Goal: Task Accomplishment & Management: Complete application form

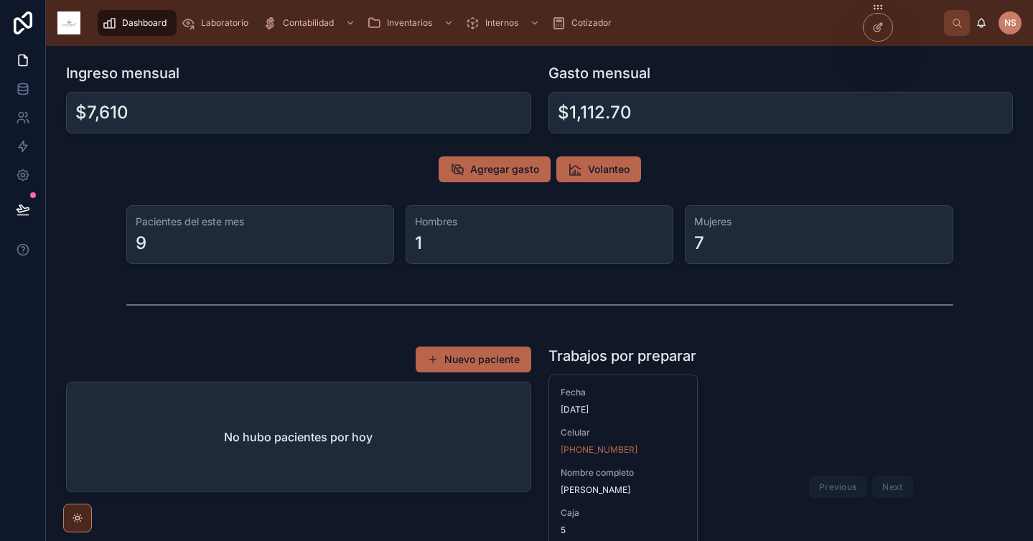
click at [883, 33] on div at bounding box center [878, 27] width 29 height 27
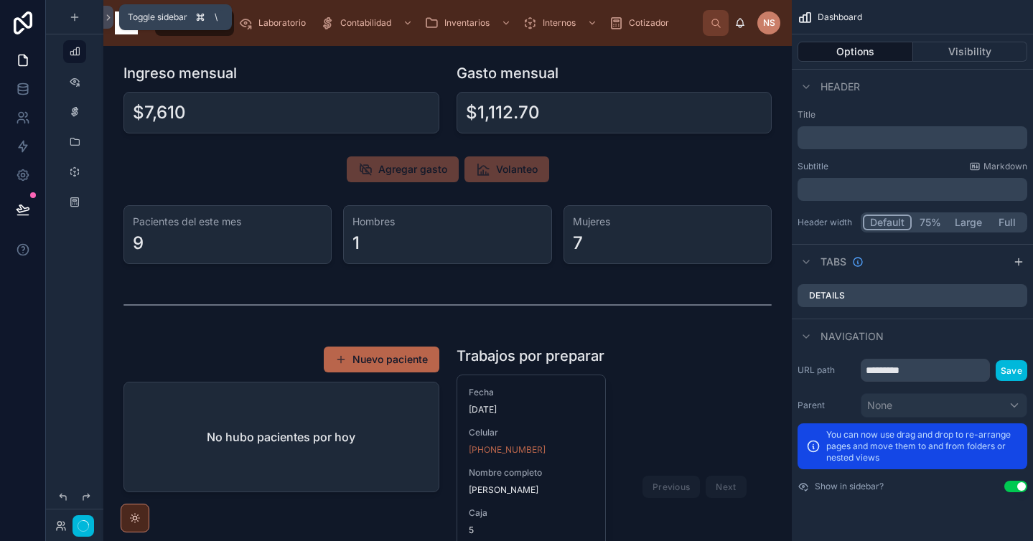
click at [104, 19] on icon at bounding box center [108, 17] width 10 height 11
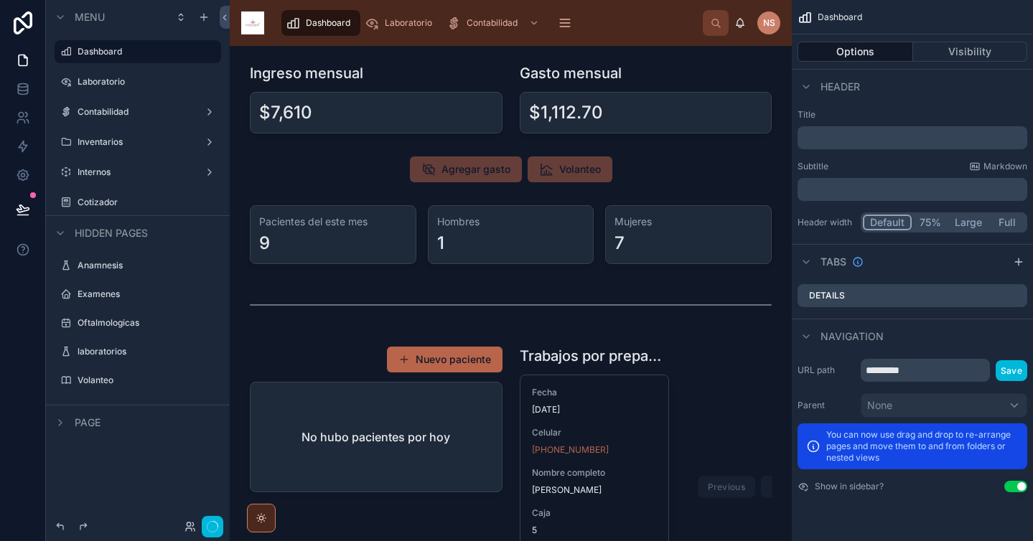
click at [78, 417] on span "Page" at bounding box center [88, 423] width 26 height 14
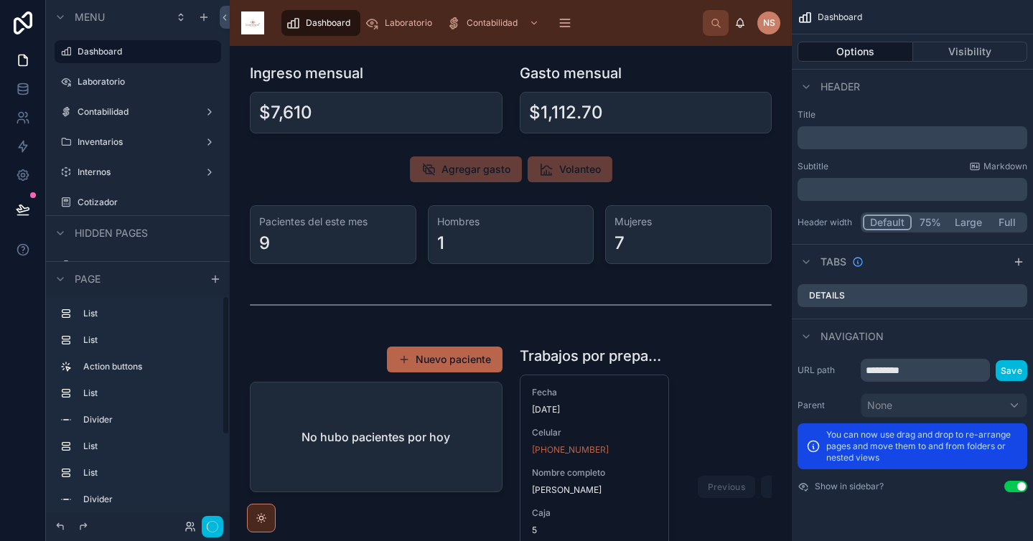
click at [92, 278] on span "Page" at bounding box center [88, 279] width 26 height 14
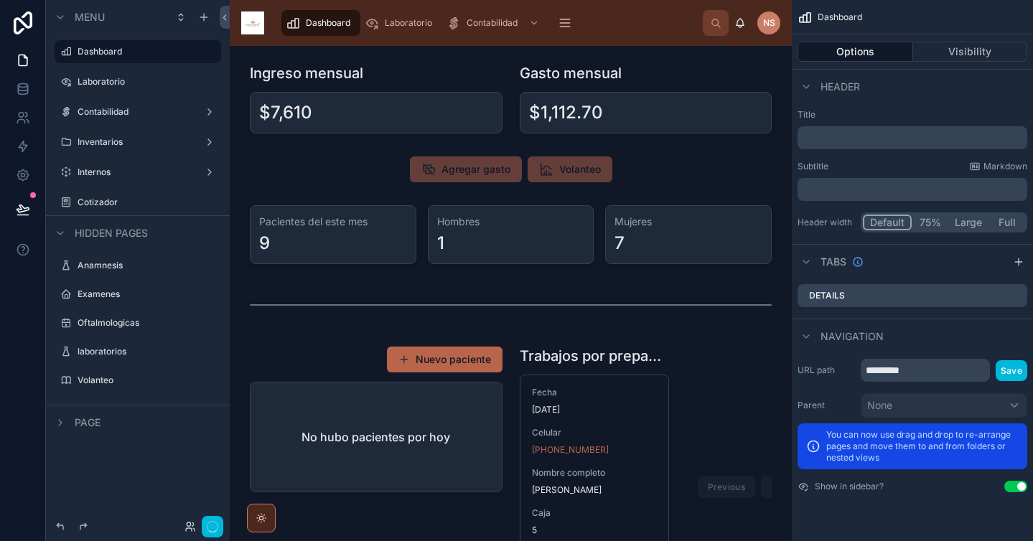
click at [107, 381] on label "Volanteo" at bounding box center [145, 380] width 135 height 11
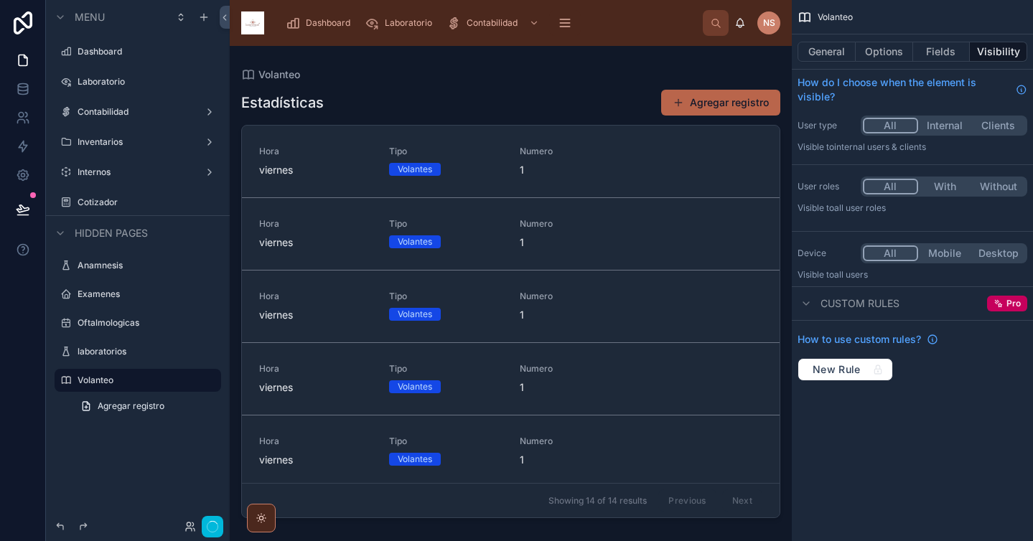
click at [717, 108] on div at bounding box center [511, 285] width 562 height 478
click at [758, 103] on button "Agregar registro" at bounding box center [720, 103] width 119 height 26
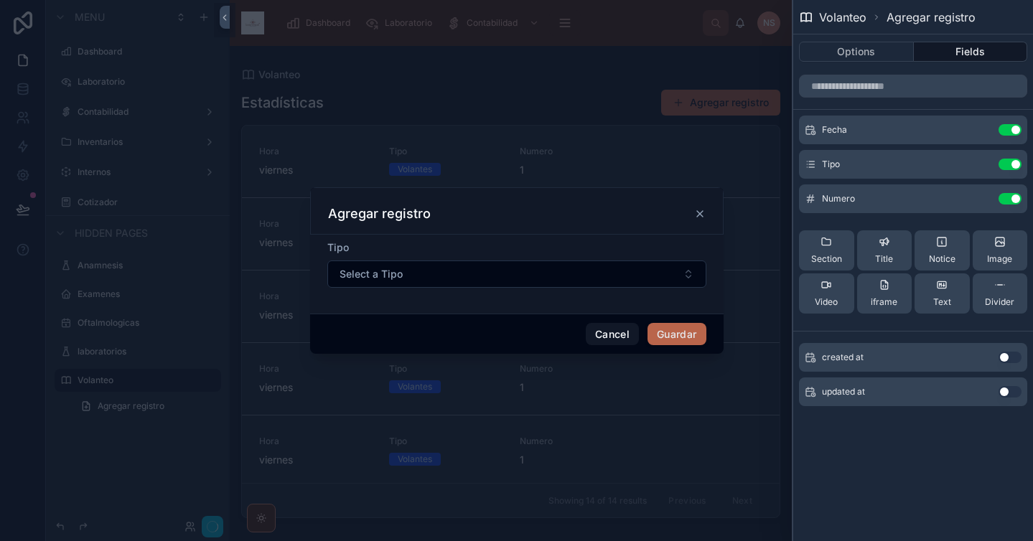
click at [0, 0] on icon at bounding box center [0, 0] width 0 height 0
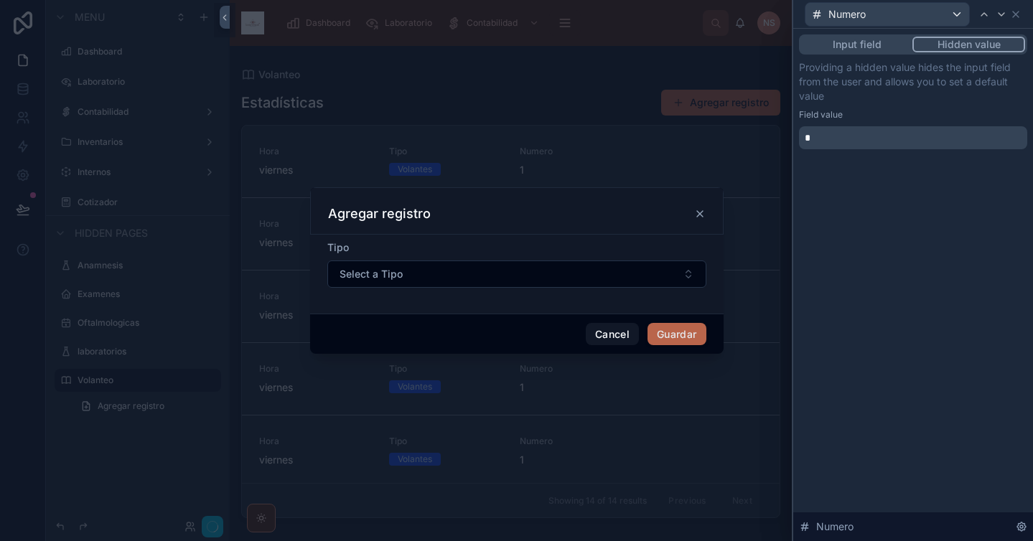
click at [849, 48] on button "Input field" at bounding box center [856, 45] width 111 height 16
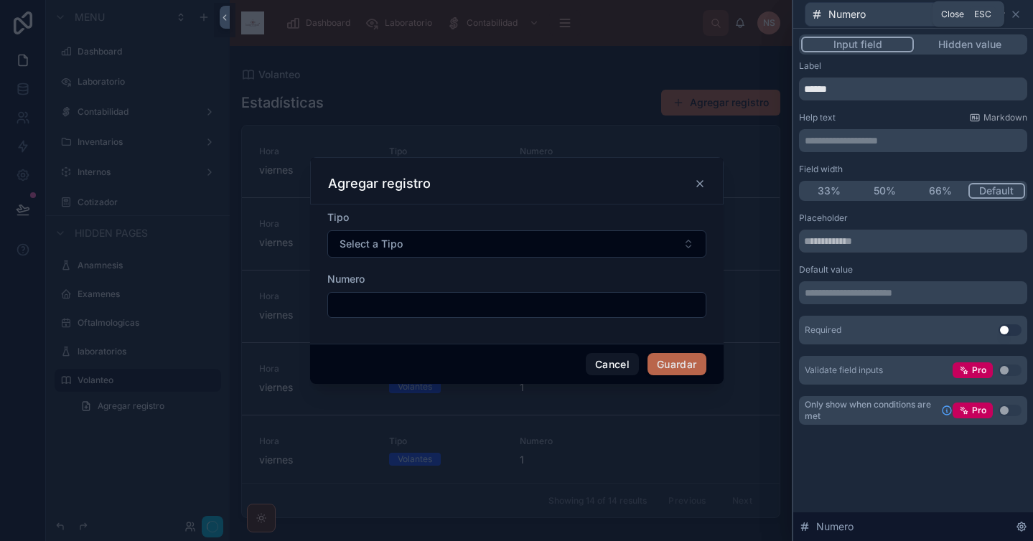
click at [1017, 12] on icon at bounding box center [1016, 14] width 6 height 6
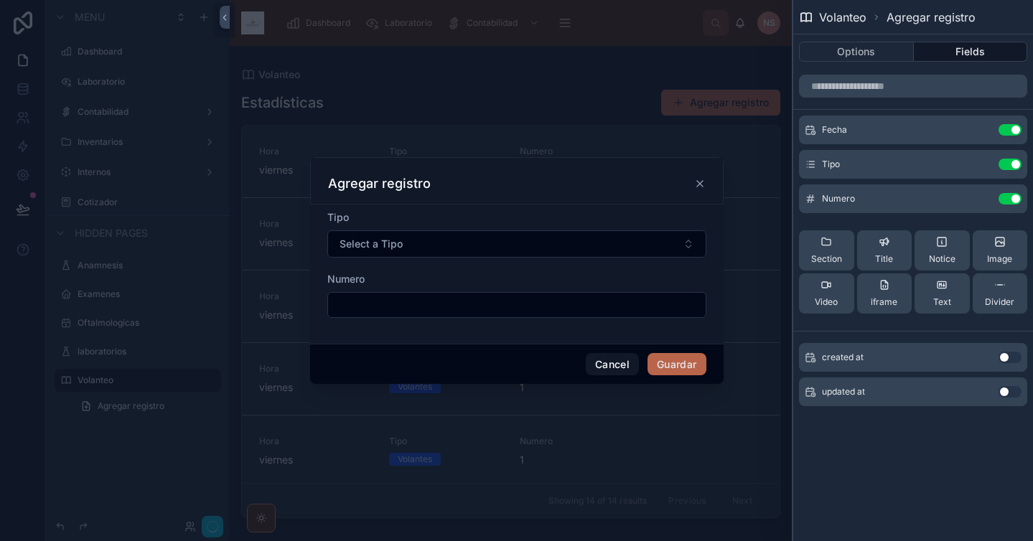
click at [320, 478] on div at bounding box center [516, 270] width 1033 height 541
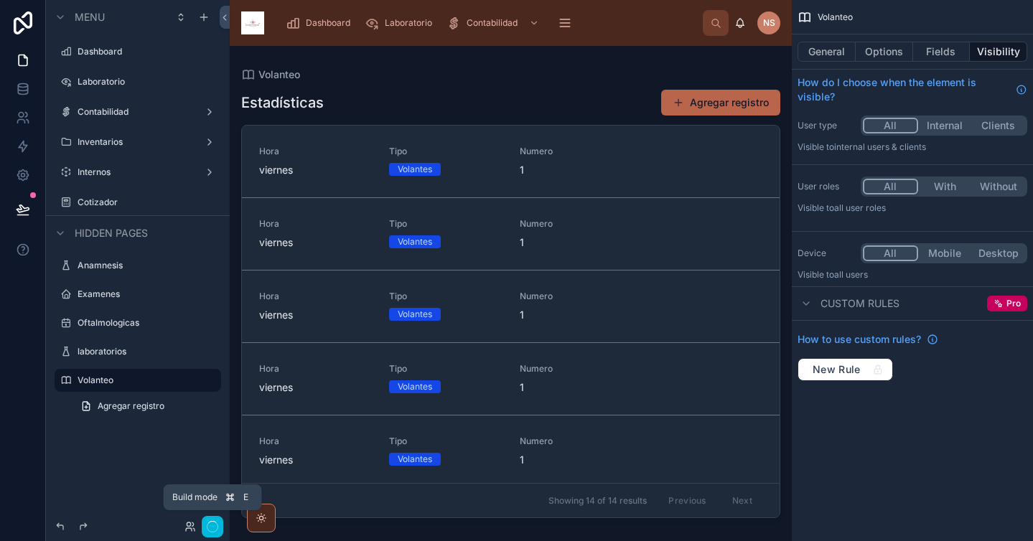
click at [217, 524] on circle "button" at bounding box center [213, 526] width 11 height 11
click at [553, 87] on div "Estadísticas Agregar registro Hora [DATE] Tipo Volantes Numero 1 Eliminar Hora …" at bounding box center [510, 302] width 539 height 444
click at [225, 20] on icon at bounding box center [225, 17] width 10 height 11
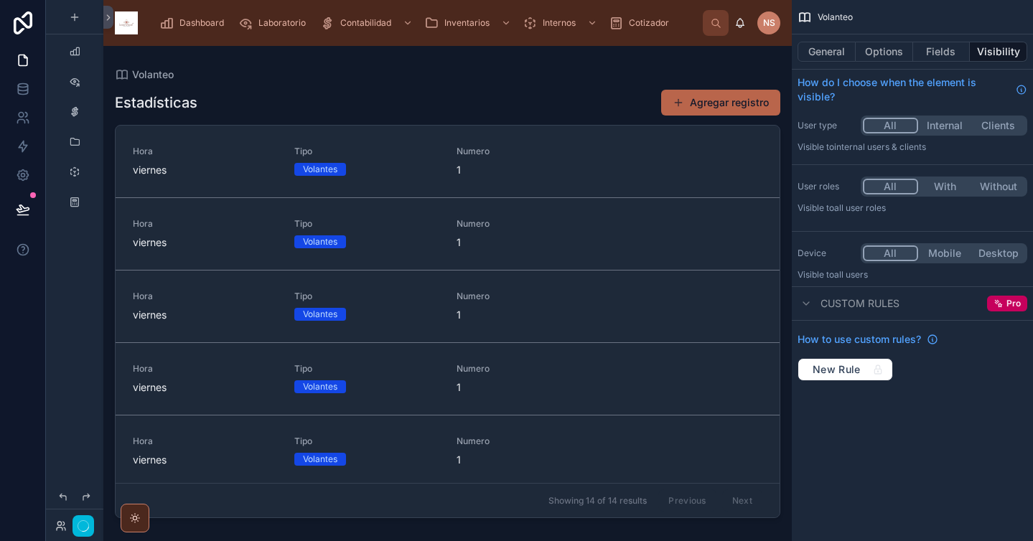
click at [85, 531] on icon "button" at bounding box center [83, 526] width 11 height 11
click at [85, 526] on icon "button" at bounding box center [83, 526] width 11 height 11
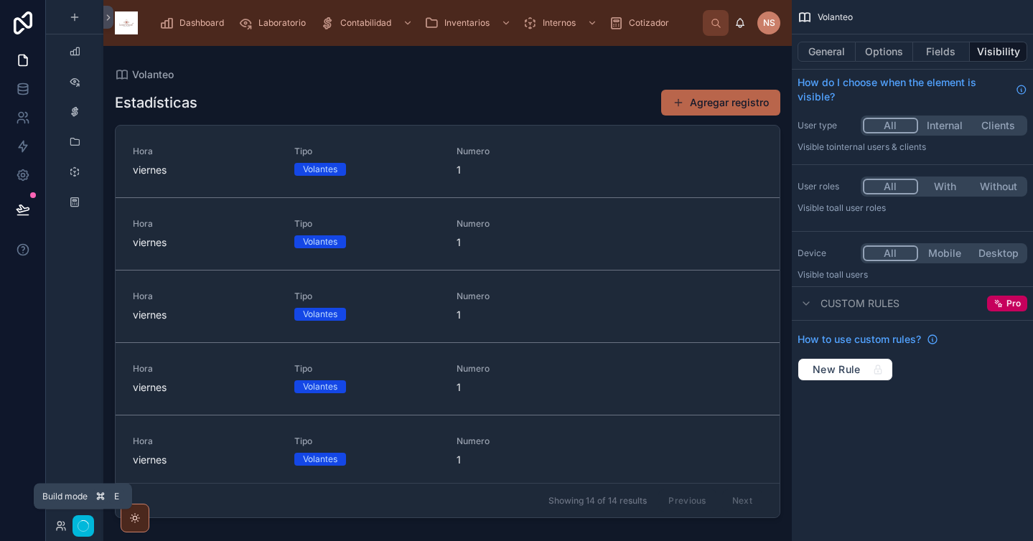
click at [85, 526] on icon "button" at bounding box center [83, 526] width 11 height 11
click at [208, 16] on div "Dashboard" at bounding box center [194, 22] width 70 height 23
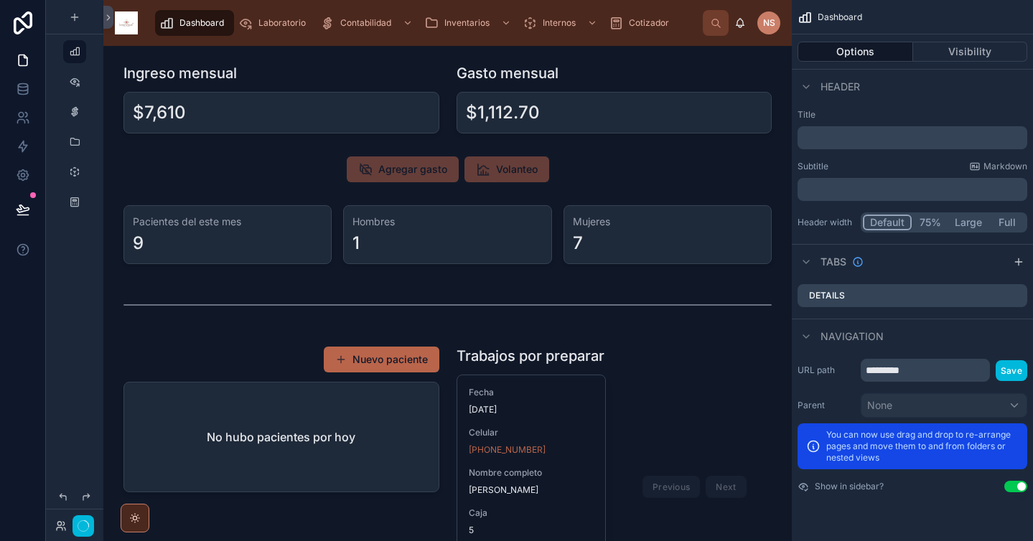
click at [84, 526] on icon "button" at bounding box center [83, 526] width 11 height 11
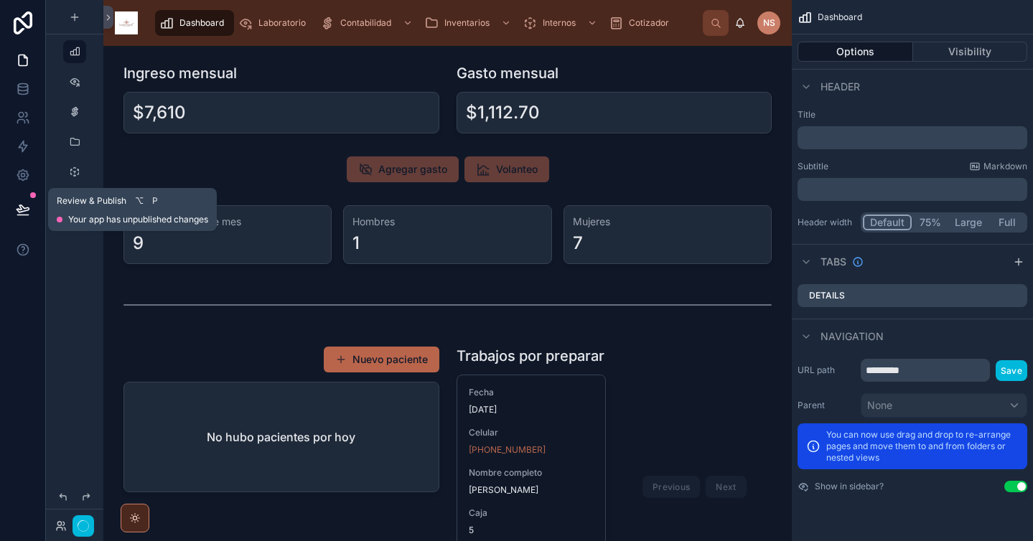
click at [36, 204] on button at bounding box center [23, 210] width 32 height 40
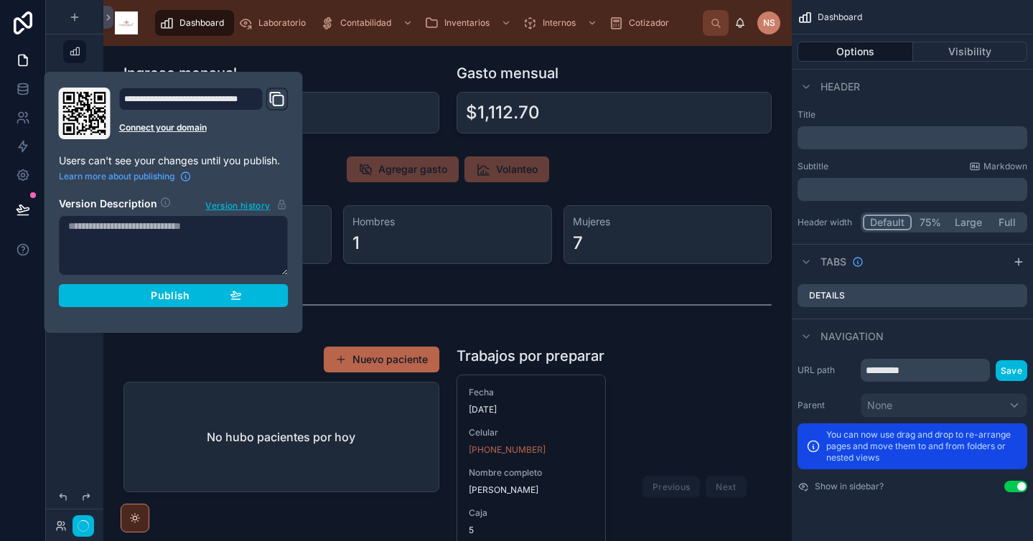
click at [149, 295] on div "Publish" at bounding box center [174, 295] width 136 height 13
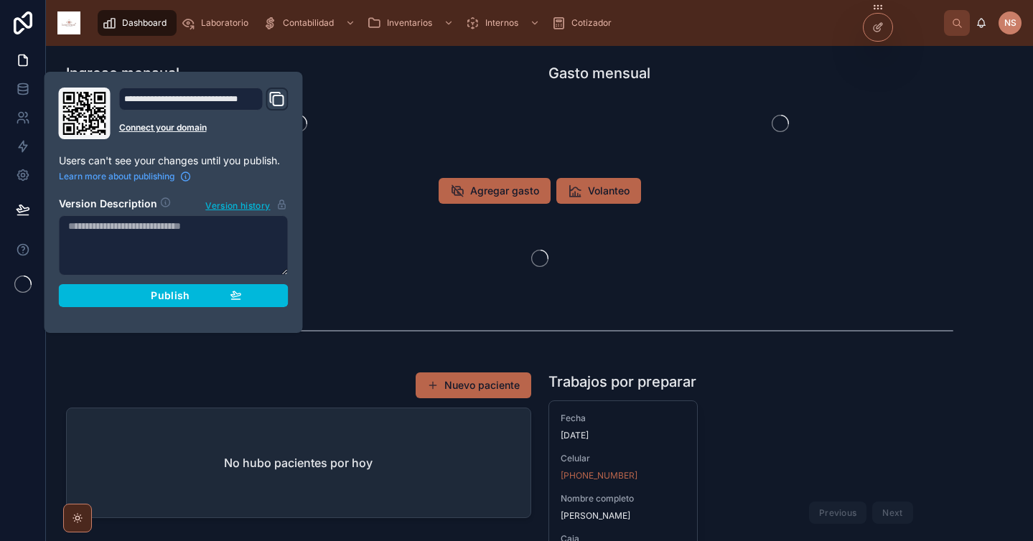
click at [603, 195] on span "Volanteo" at bounding box center [609, 191] width 42 height 14
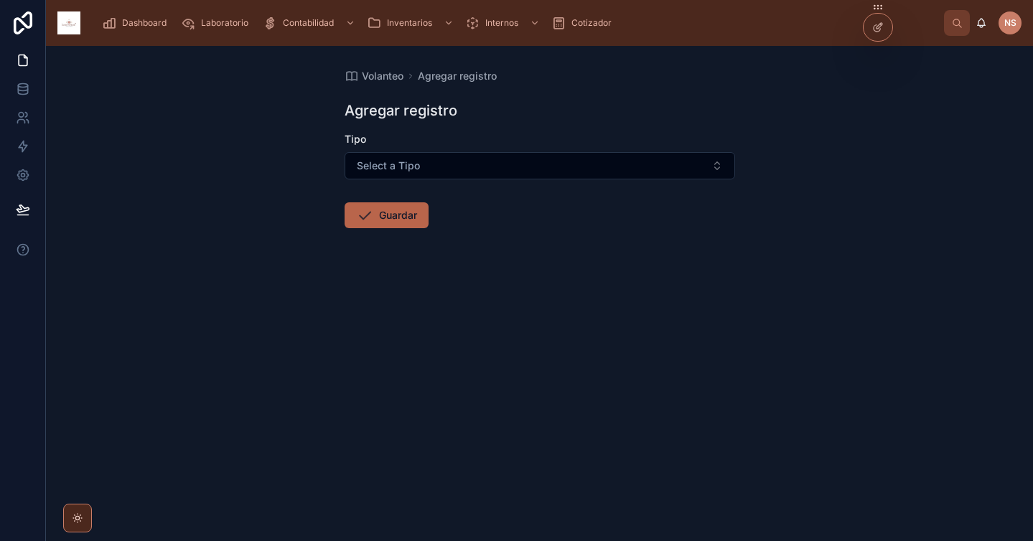
click at [883, 29] on icon at bounding box center [878, 27] width 11 height 11
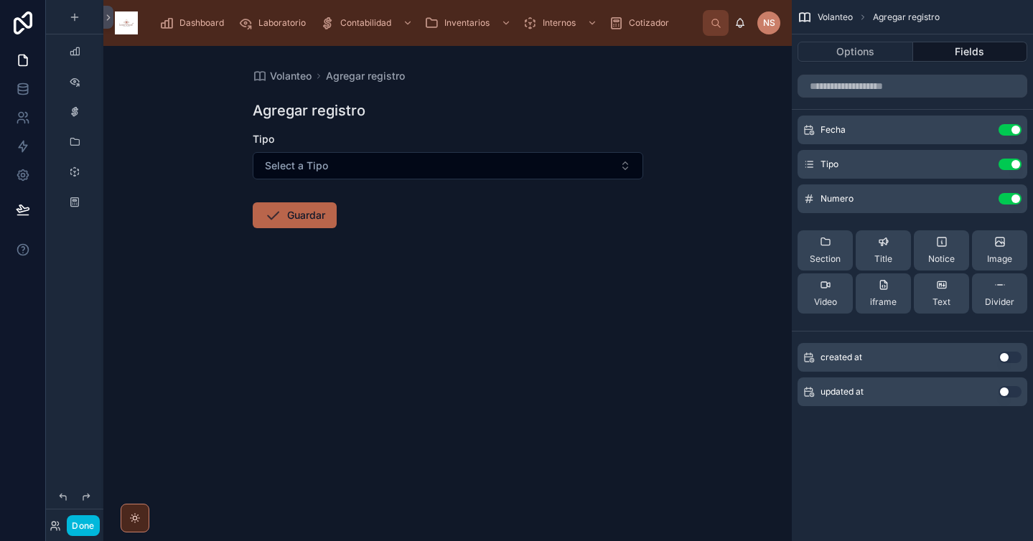
click at [0, 0] on icon "scrollable content" at bounding box center [0, 0] width 0 height 0
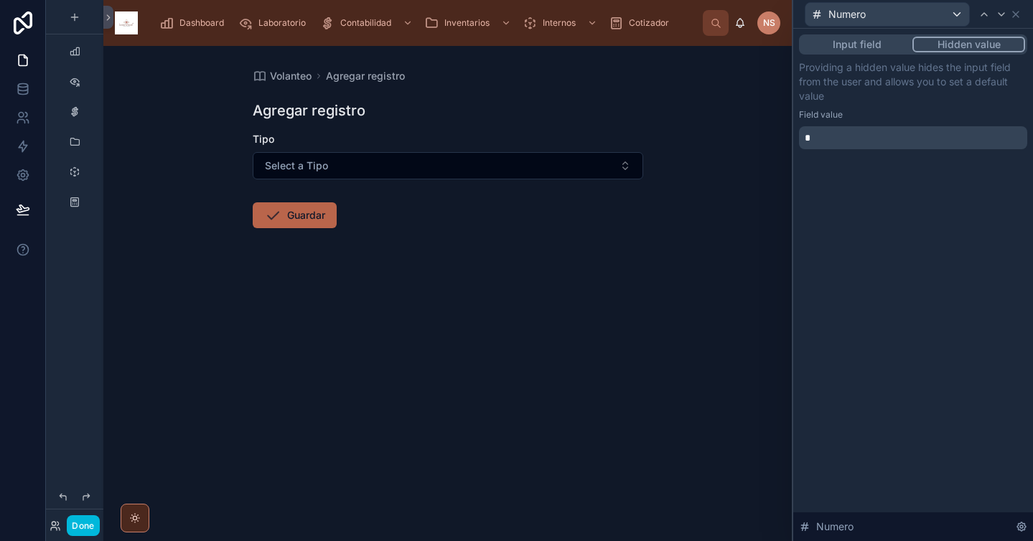
click at [867, 44] on button "Input field" at bounding box center [856, 45] width 111 height 16
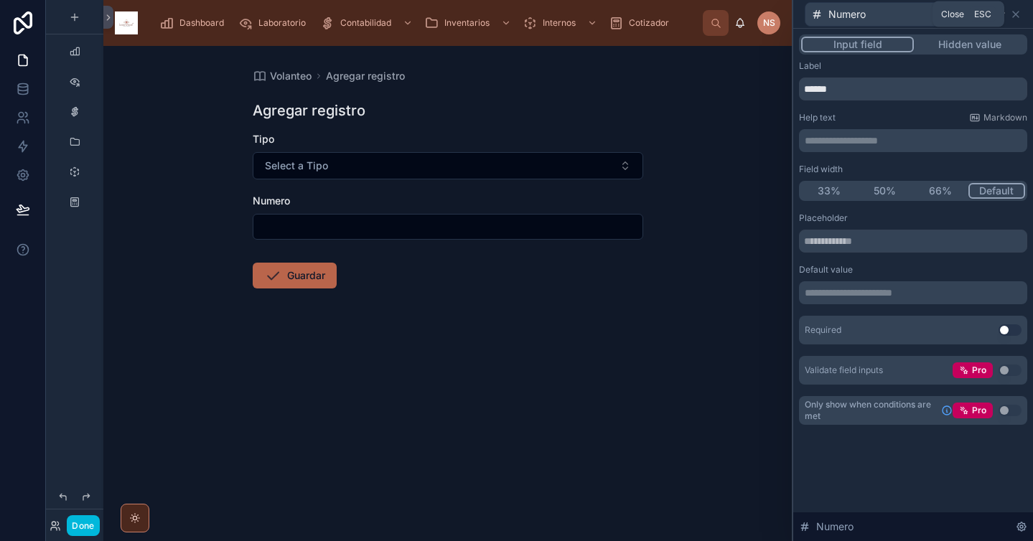
click at [1021, 17] on icon at bounding box center [1015, 14] width 11 height 11
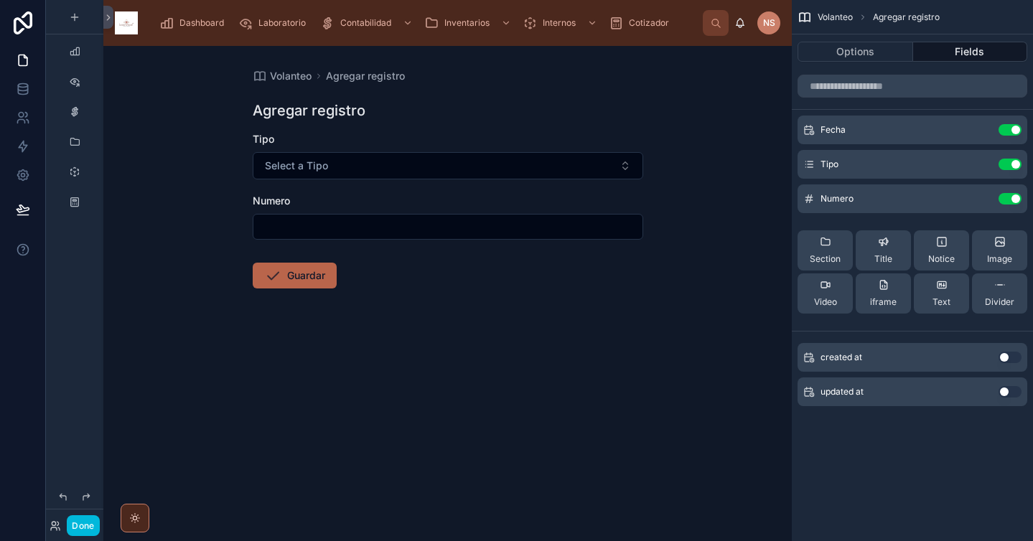
click at [85, 524] on button "Done" at bounding box center [83, 526] width 32 height 21
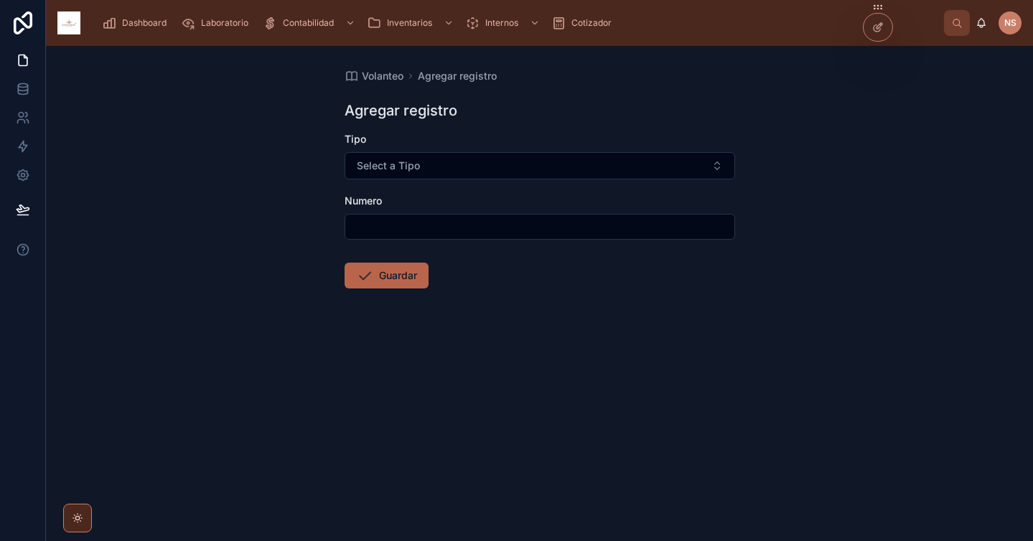
click at [474, 168] on button "Select a Tipo" at bounding box center [540, 165] width 391 height 27
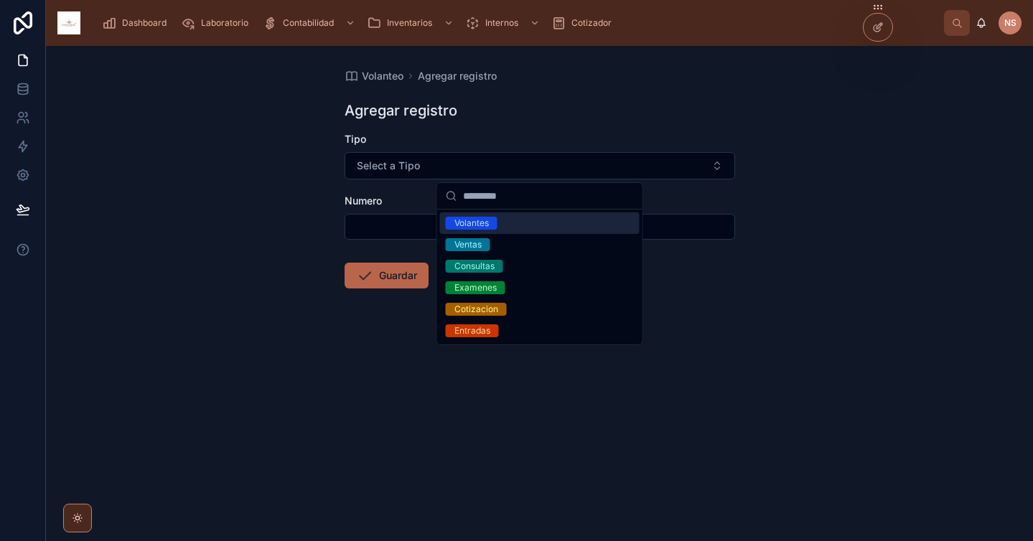
click at [484, 223] on div "Volantes" at bounding box center [472, 223] width 34 height 13
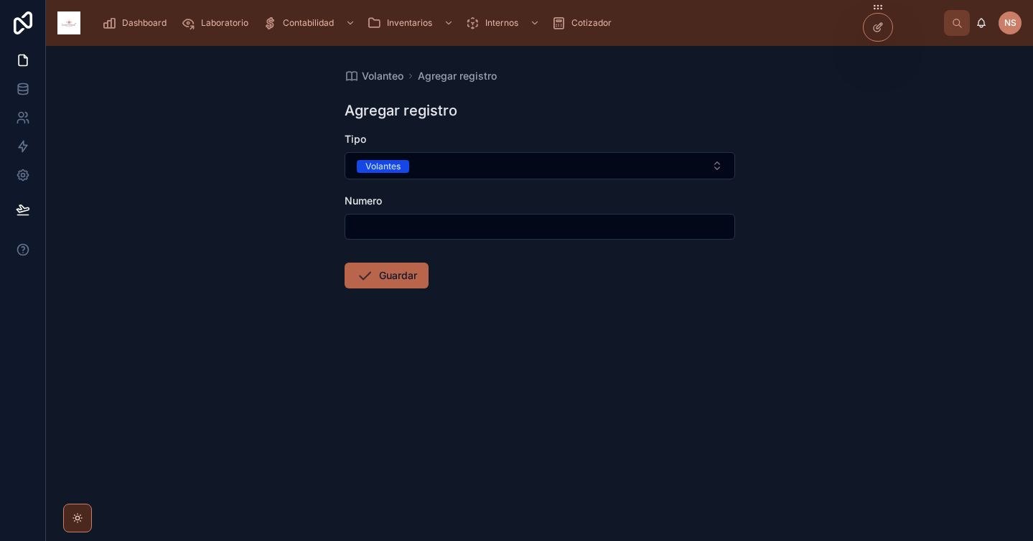
click at [405, 223] on input "text" at bounding box center [539, 227] width 389 height 20
type input "**"
click at [476, 296] on form "Tipo Volantes Numero ** Guardar" at bounding box center [540, 256] width 391 height 248
click at [395, 284] on button "Guardar" at bounding box center [387, 276] width 84 height 26
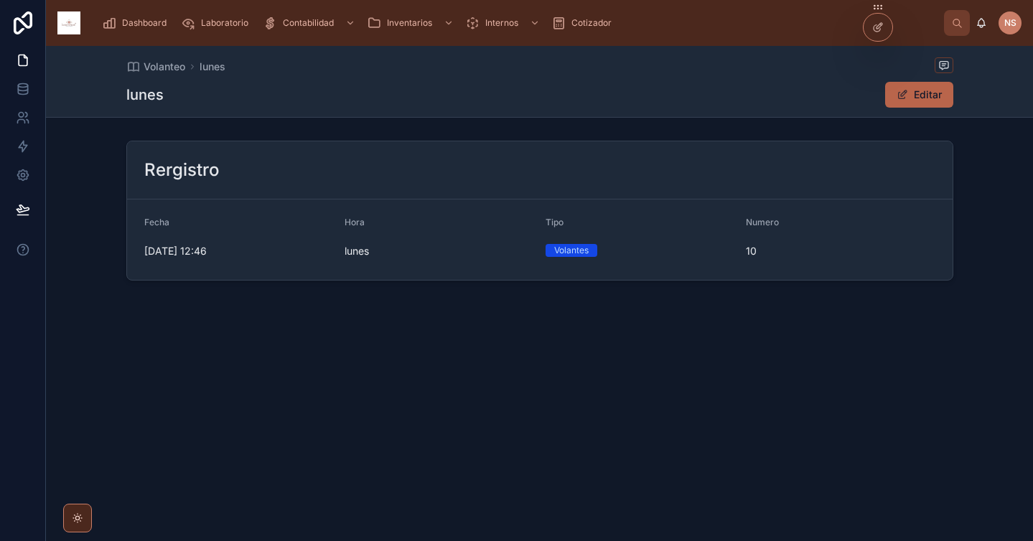
click at [157, 18] on span "Dashboard" at bounding box center [144, 22] width 45 height 11
